Goal: Register for event/course

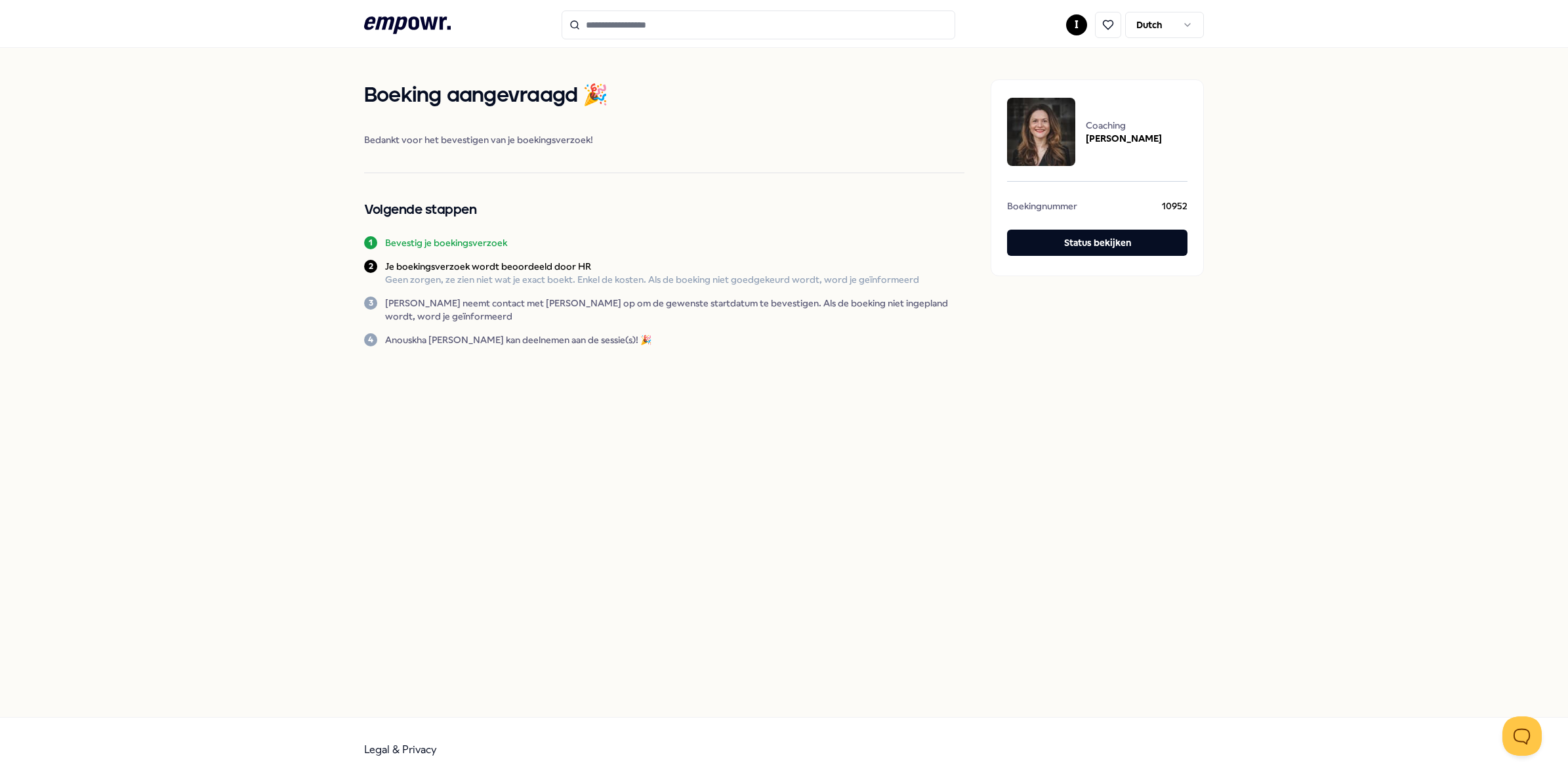
click at [425, 22] on icon ".empowr-logo_svg__cls-1{fill:#03032f}" at bounding box center [406, 24] width 86 height 24
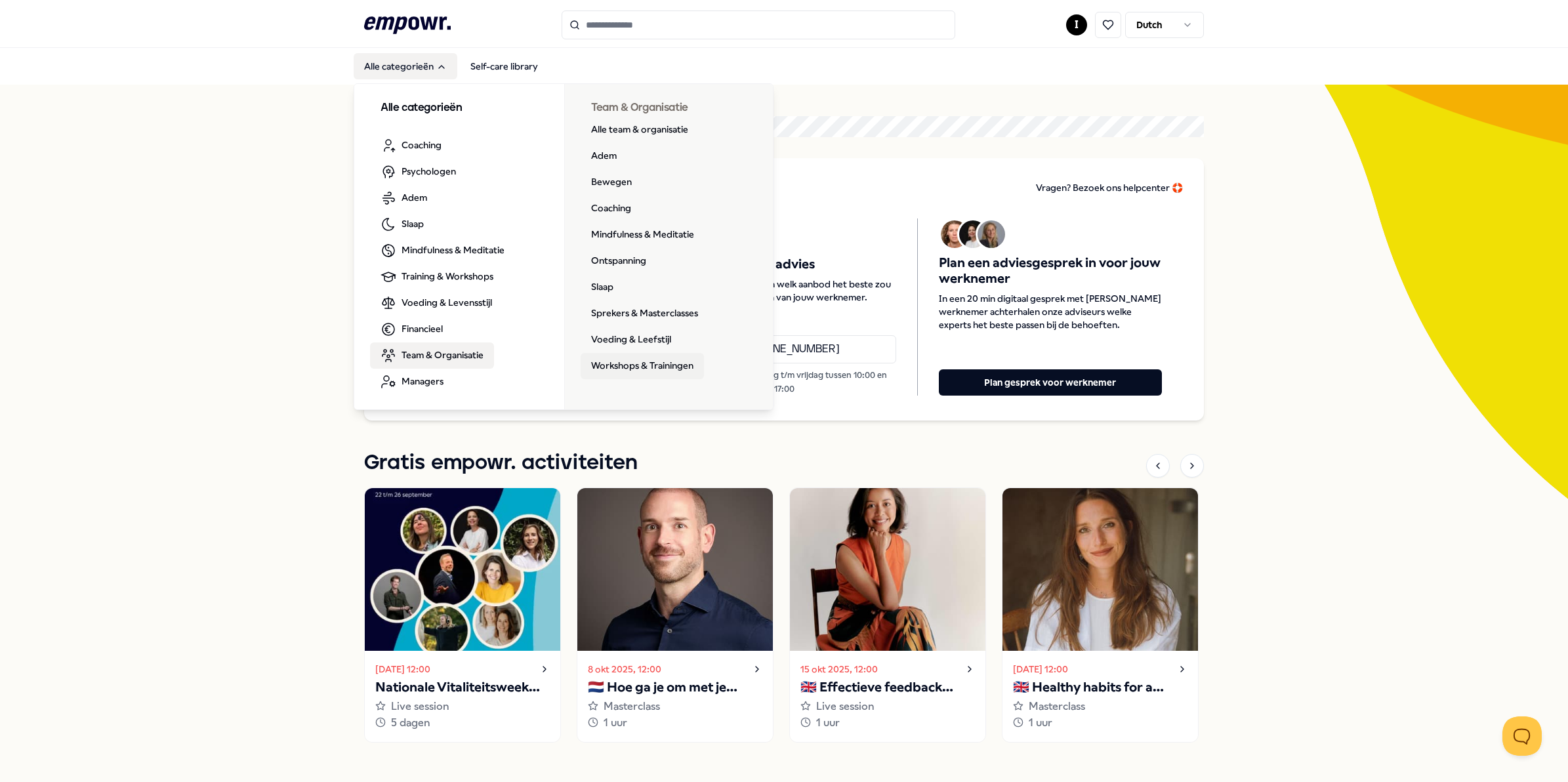
click at [628, 359] on link "Workshops & Trainingen" at bounding box center [642, 366] width 123 height 26
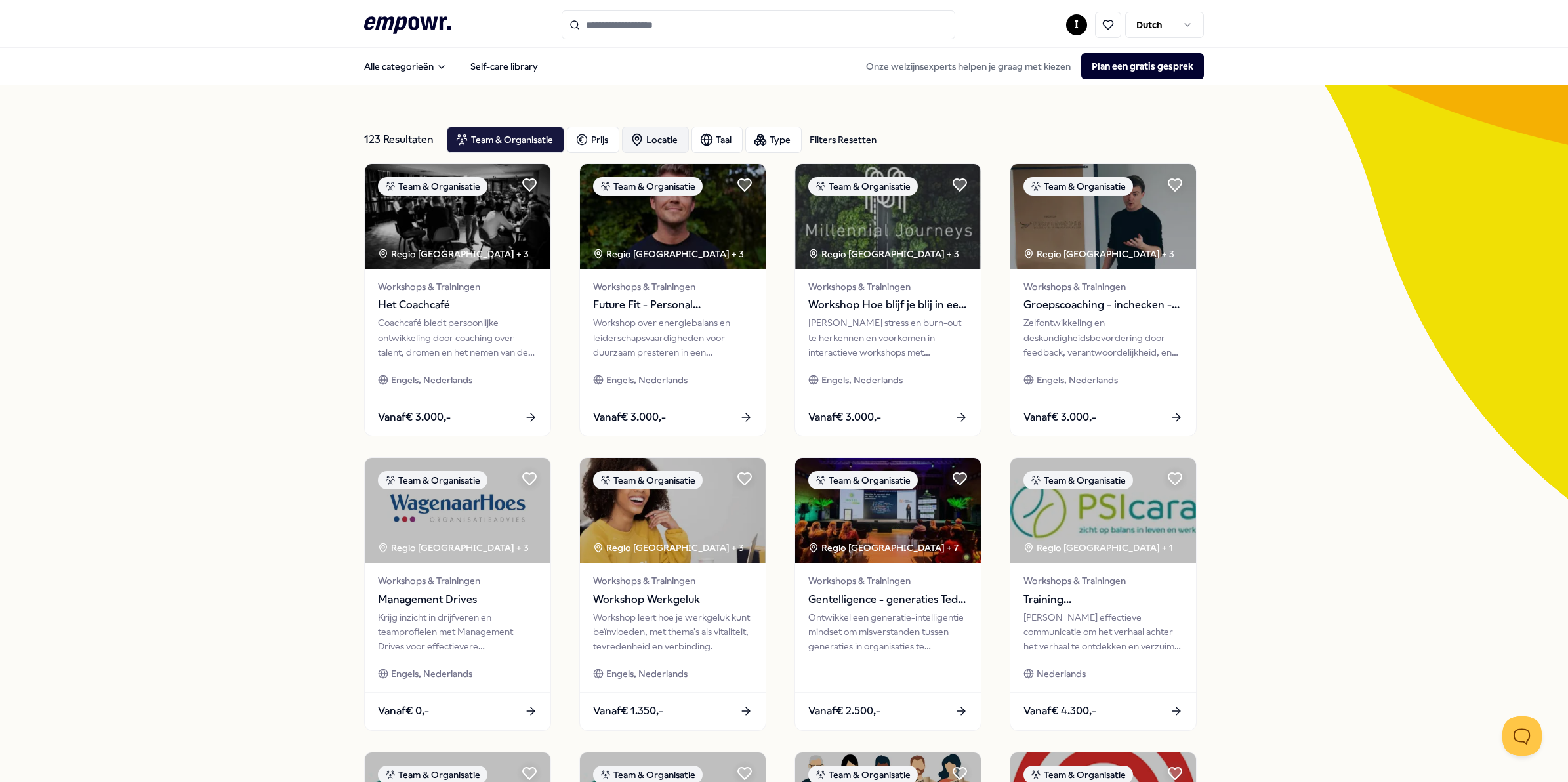
click at [655, 140] on div "Locatie" at bounding box center [656, 140] width 67 height 26
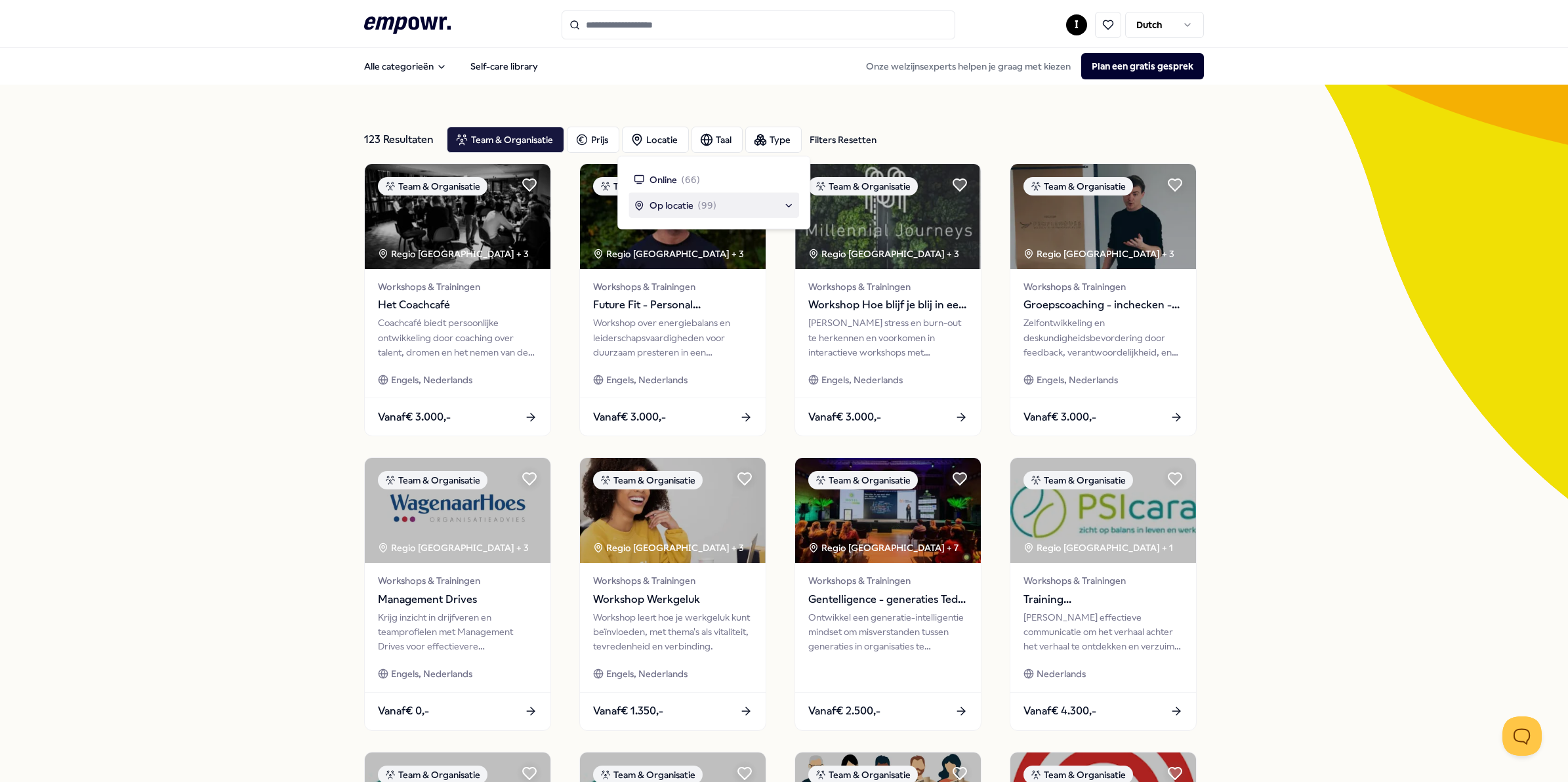
click at [653, 204] on span "Op locatie" at bounding box center [671, 205] width 44 height 15
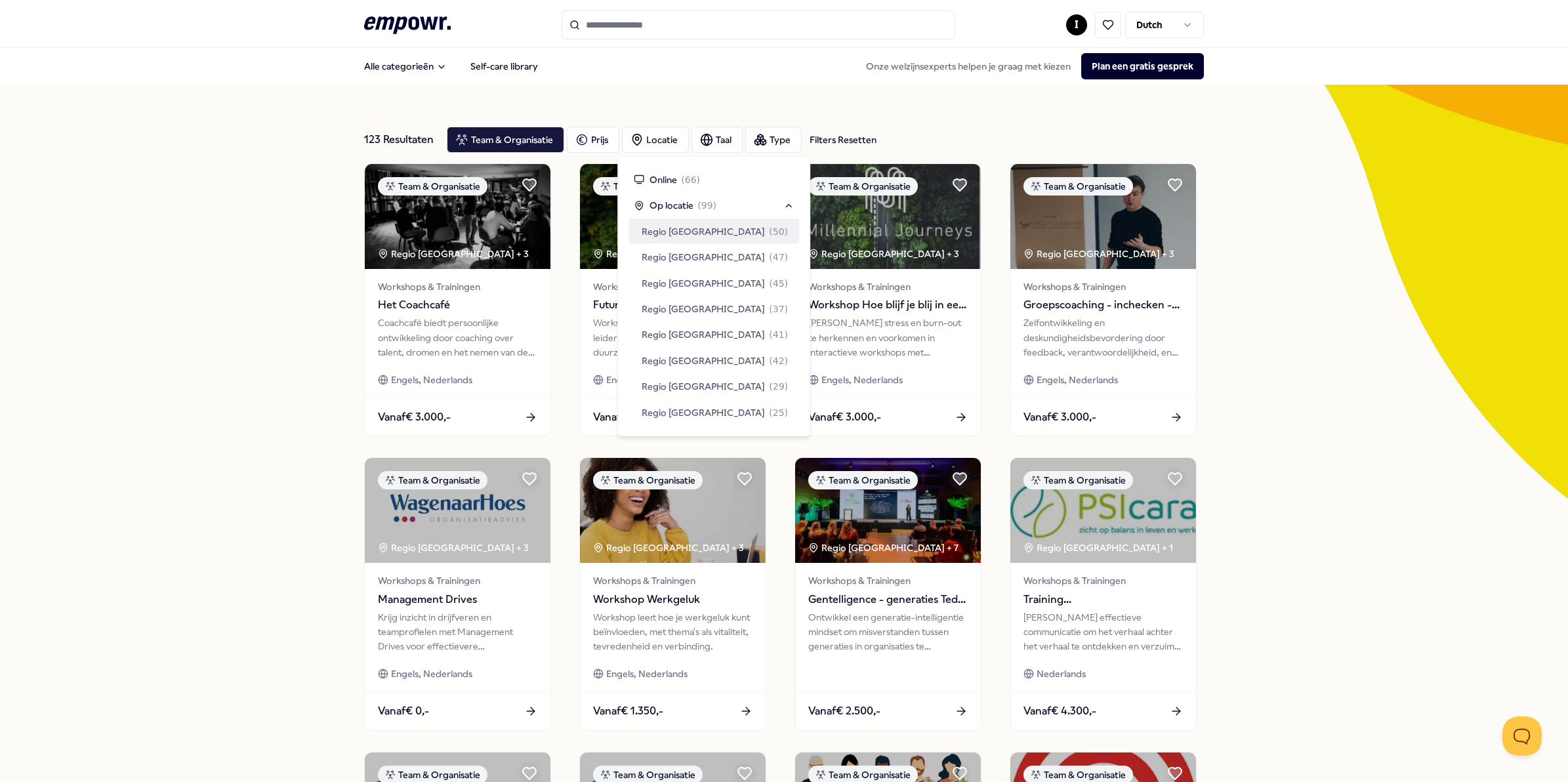
click at [686, 229] on span "Regio [GEOGRAPHIC_DATA]" at bounding box center [703, 231] width 123 height 15
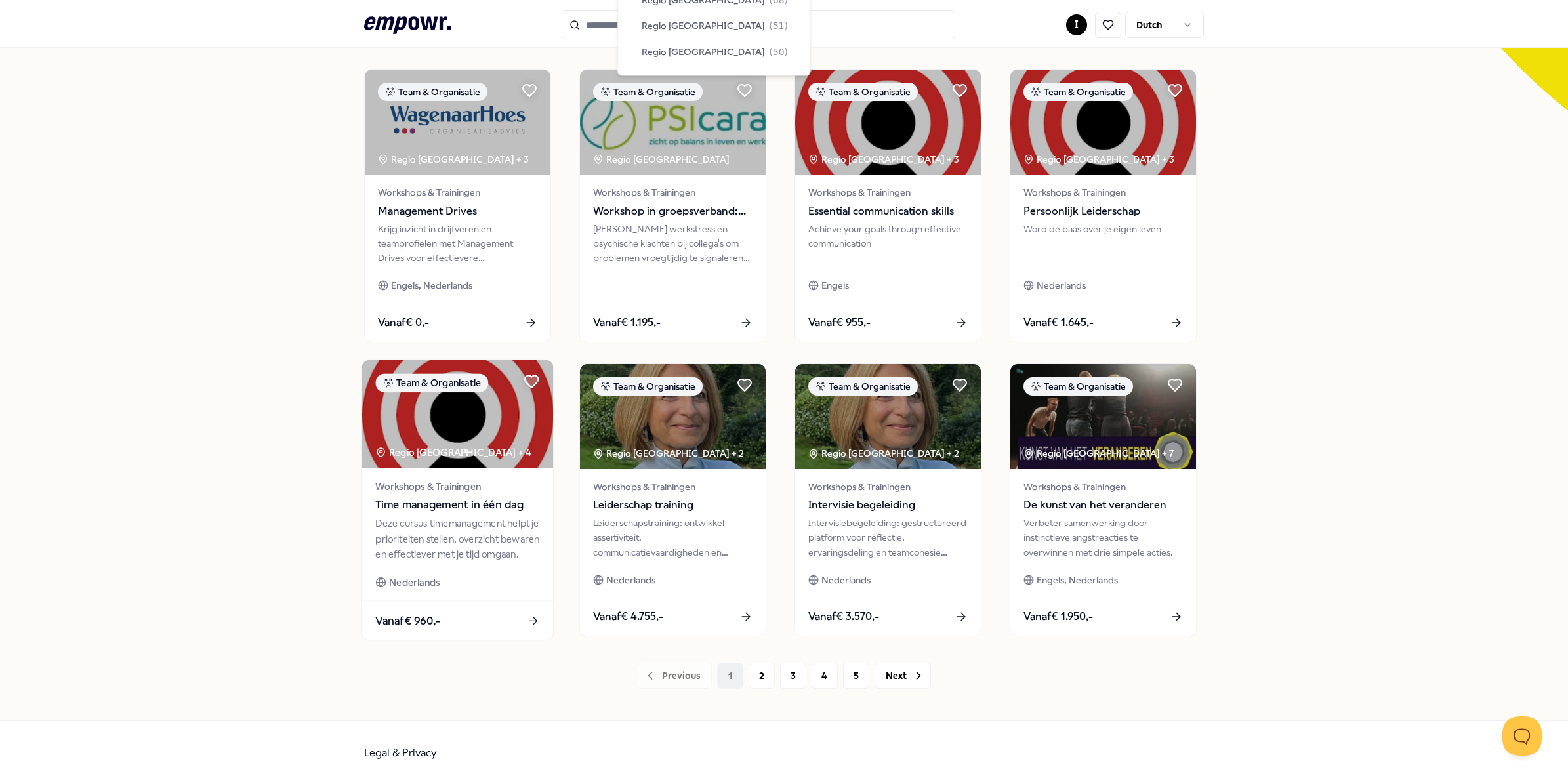
scroll to position [391, 0]
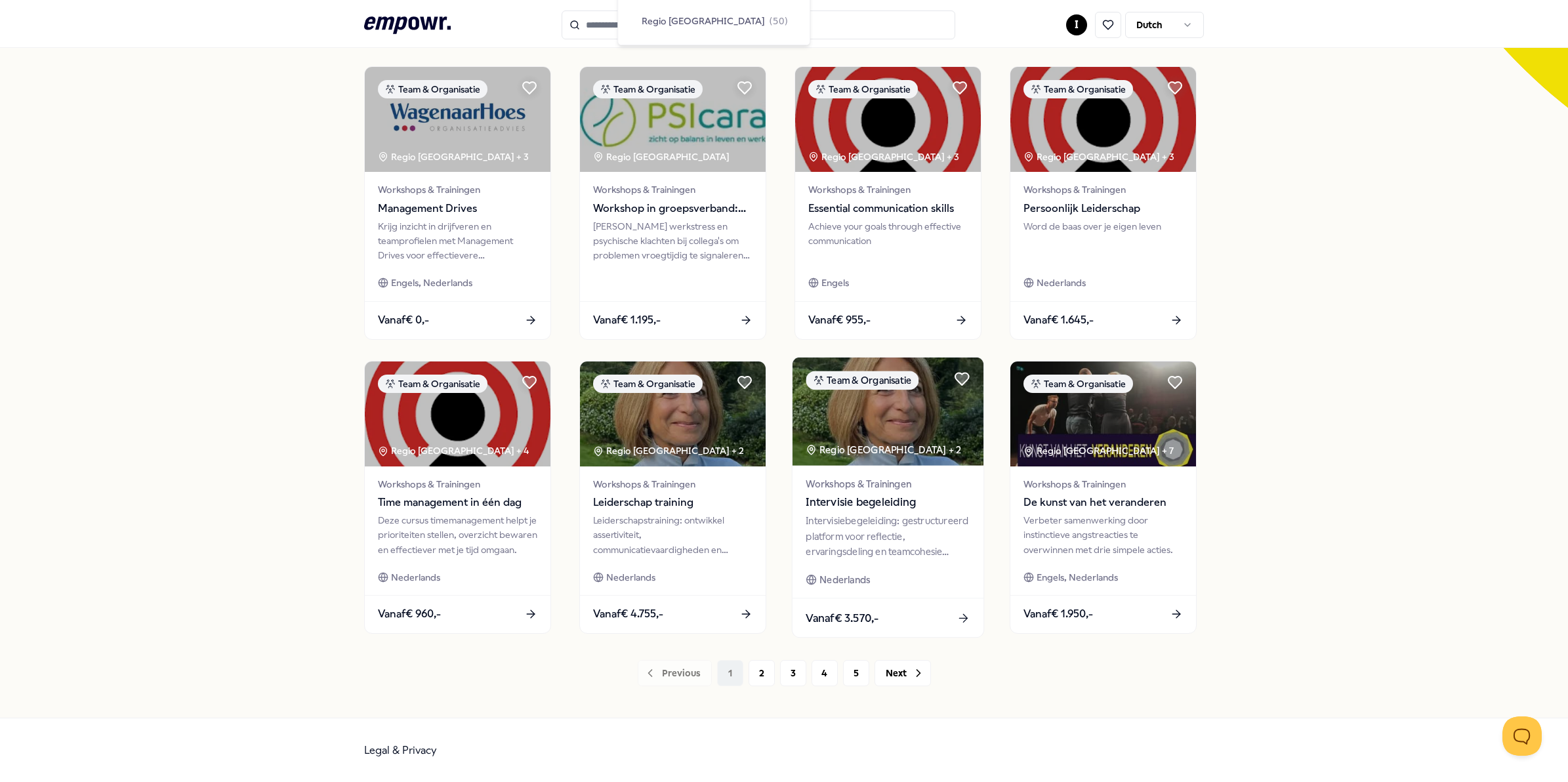
click at [851, 516] on div "Intervisiebegeleiding: gestructureerd platform voor reflectie, ervaringsdeling …" at bounding box center [887, 536] width 164 height 45
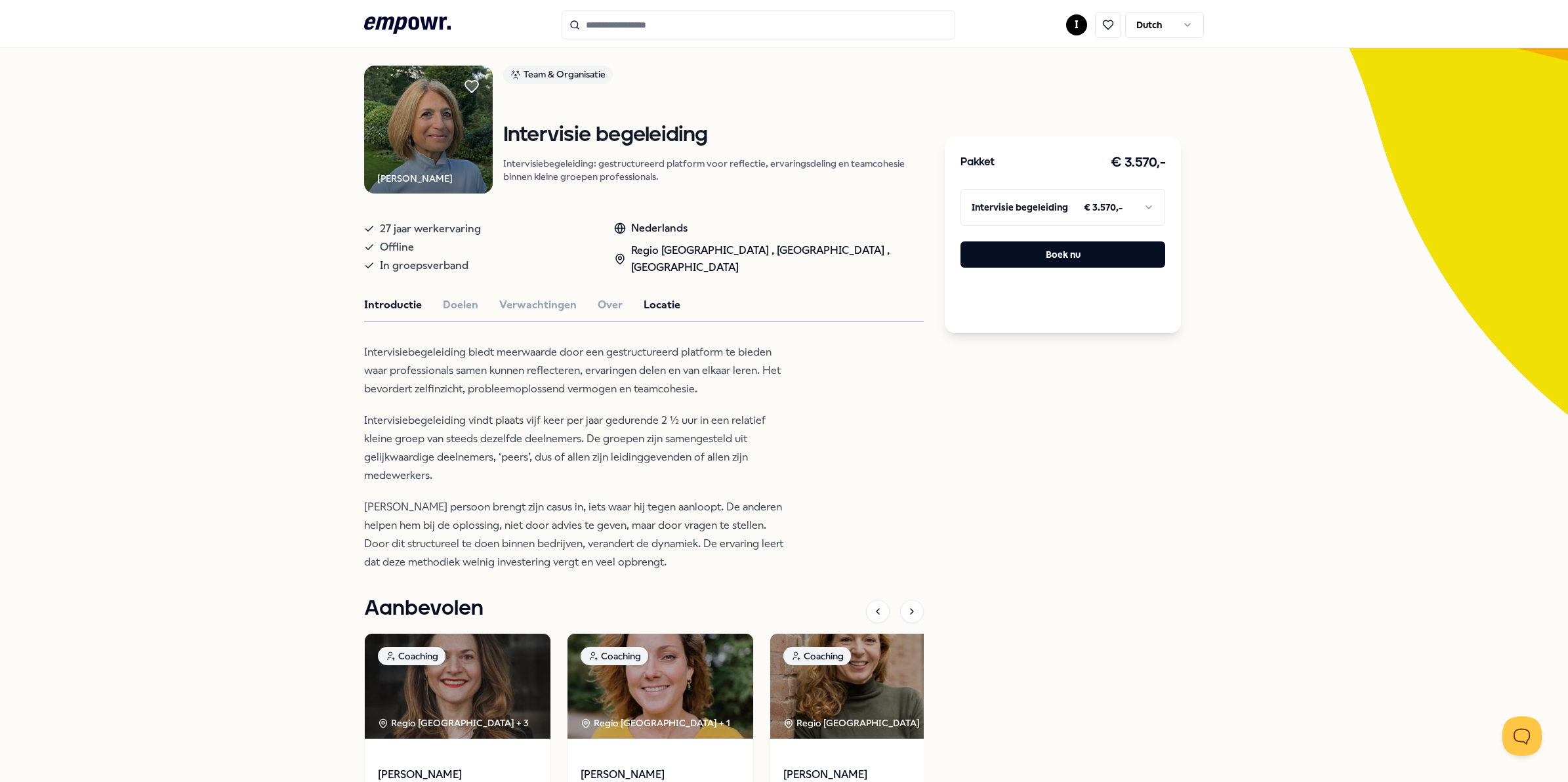
click at [644, 300] on button "Locatie" at bounding box center [662, 305] width 37 height 17
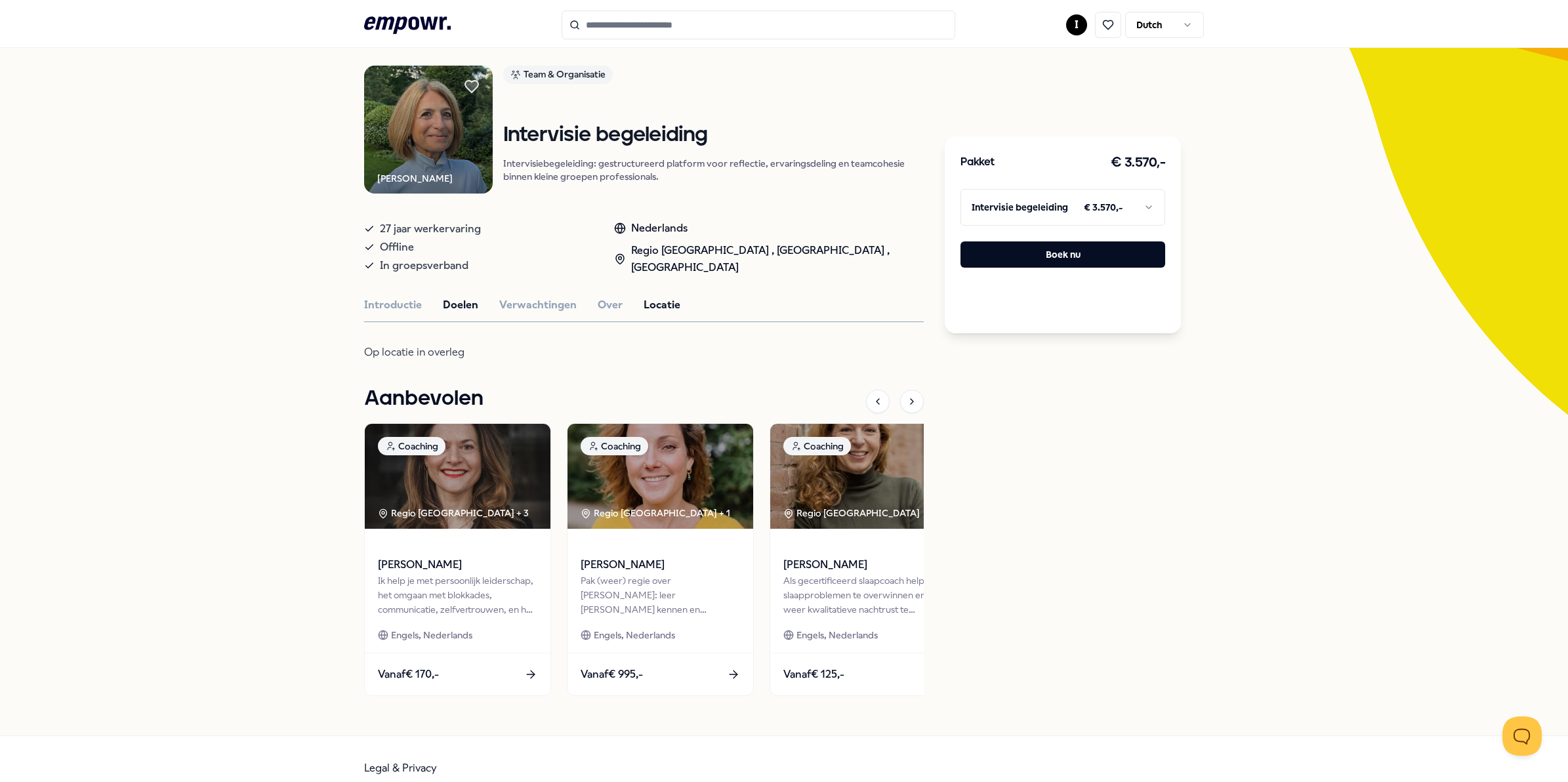
click at [444, 308] on button "Doelen" at bounding box center [460, 305] width 35 height 17
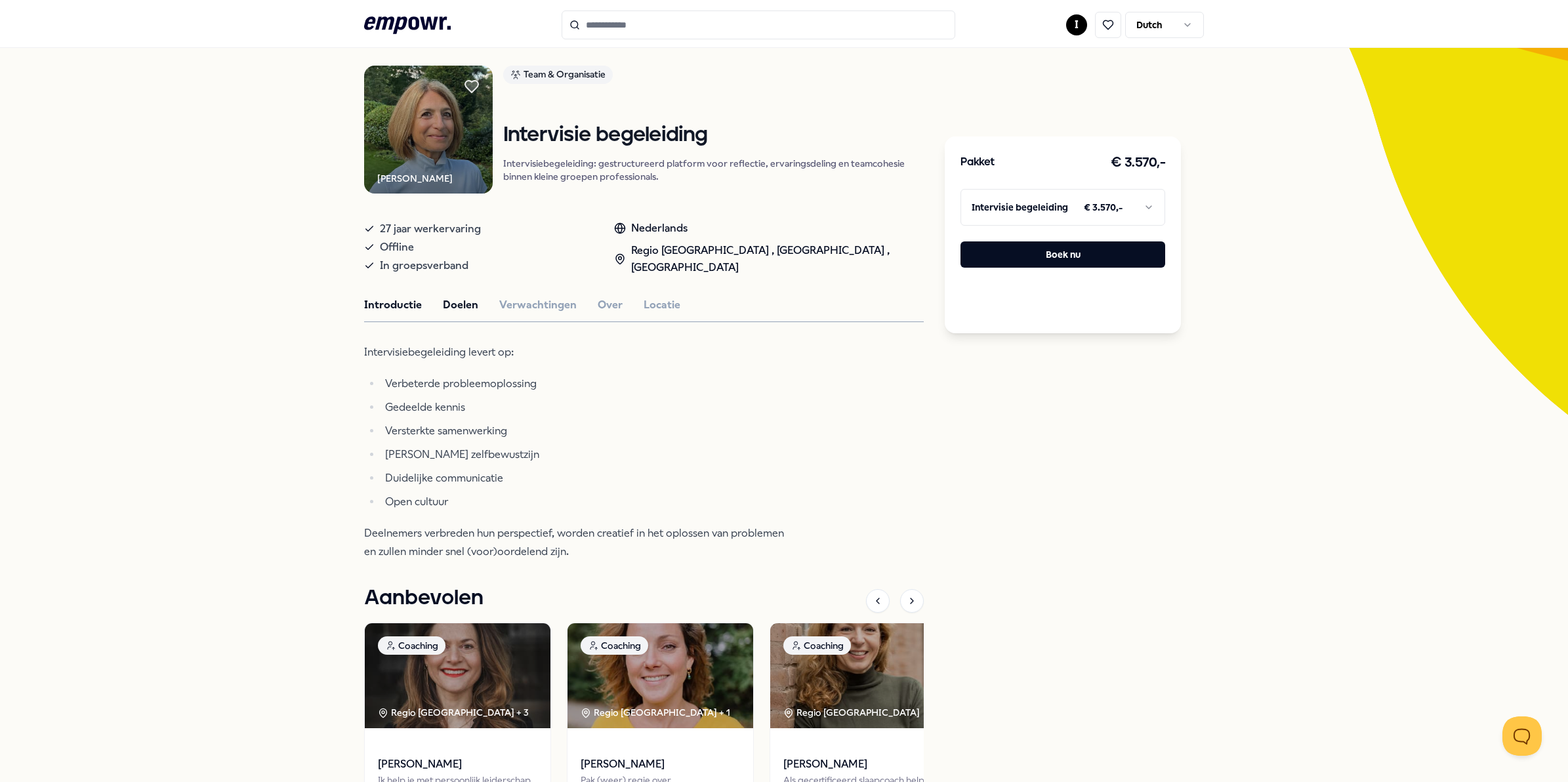
click at [365, 299] on button "Introductie" at bounding box center [393, 305] width 58 height 17
